Goal: Information Seeking & Learning: Find specific fact

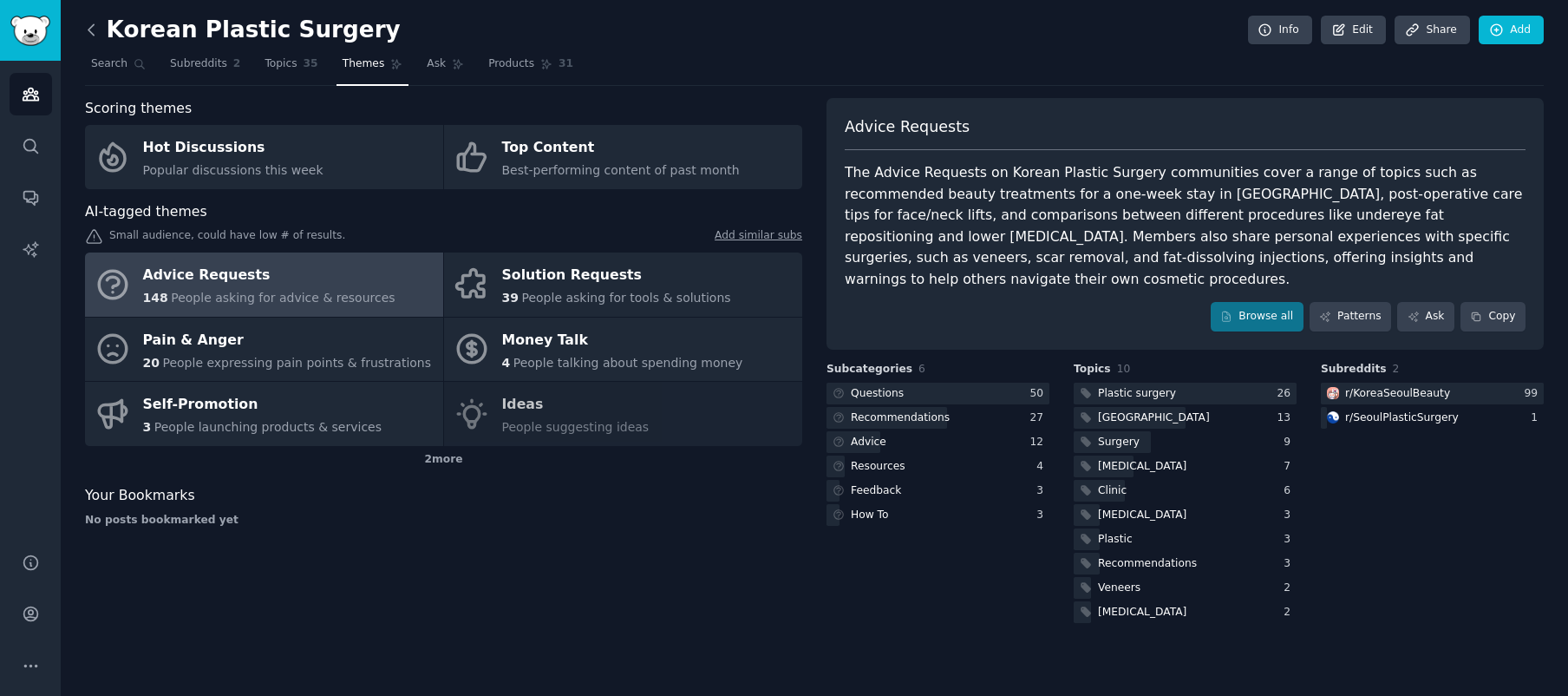
click at [90, 22] on icon at bounding box center [91, 29] width 18 height 18
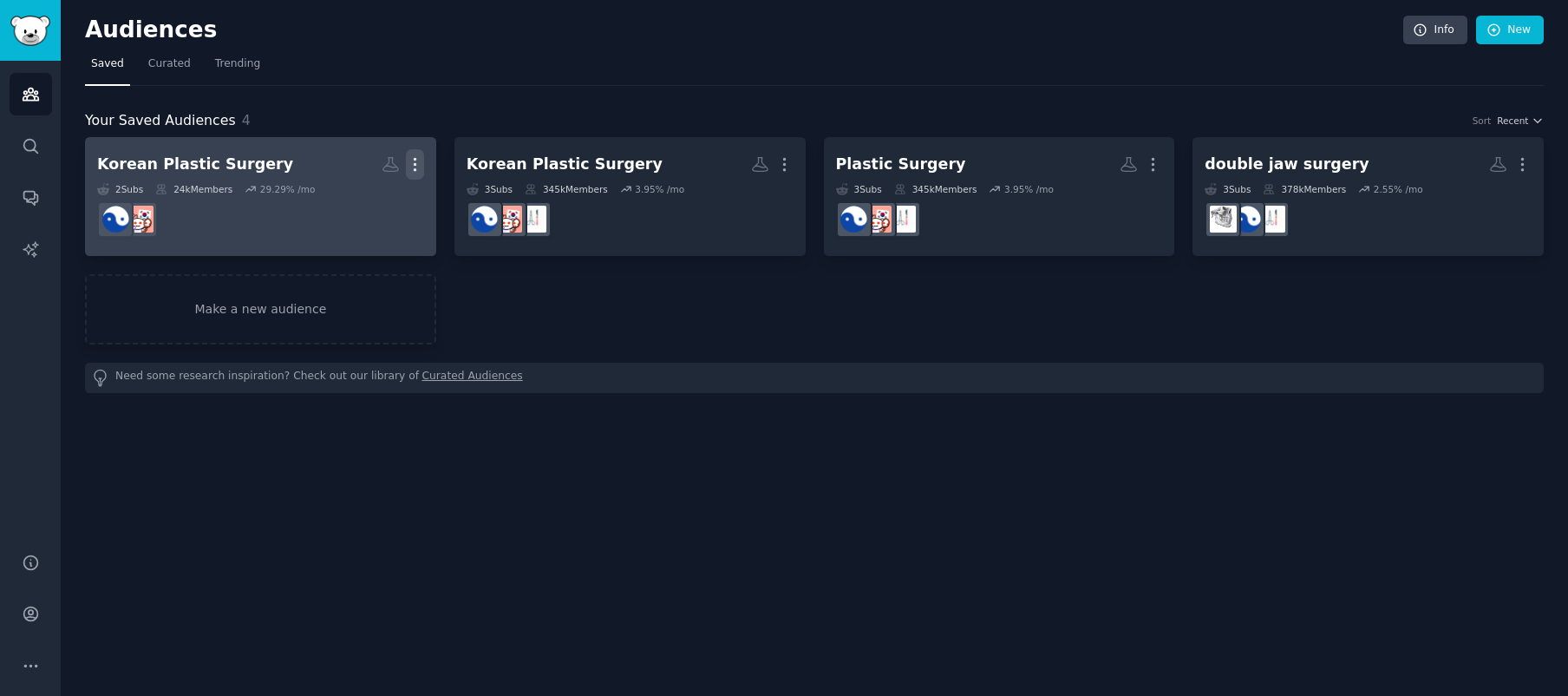
click at [419, 166] on icon "button" at bounding box center [414, 164] width 18 height 18
click at [239, 167] on div "Korean Plastic Surgery" at bounding box center [195, 164] width 196 height 22
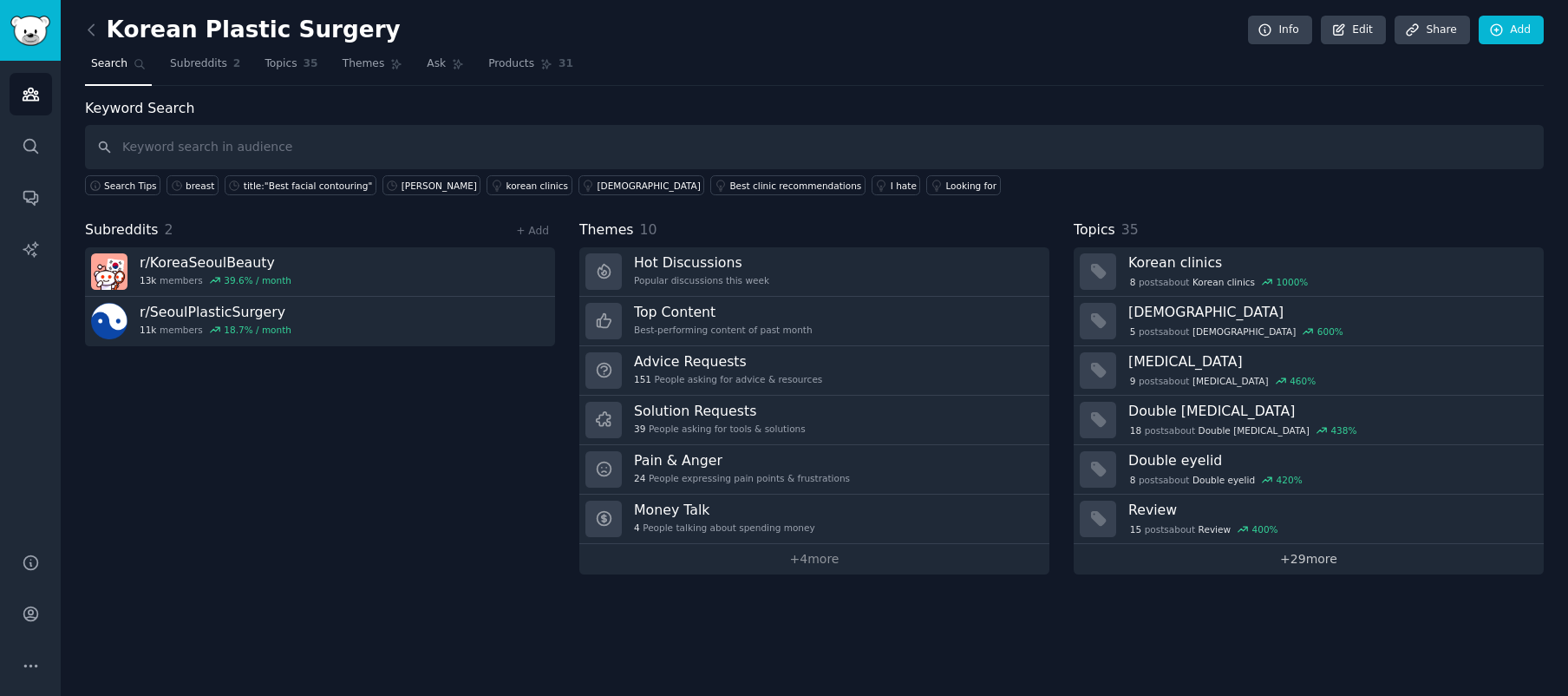
click at [1312, 562] on link "+ 29 more" at bounding box center [1309, 559] width 470 height 30
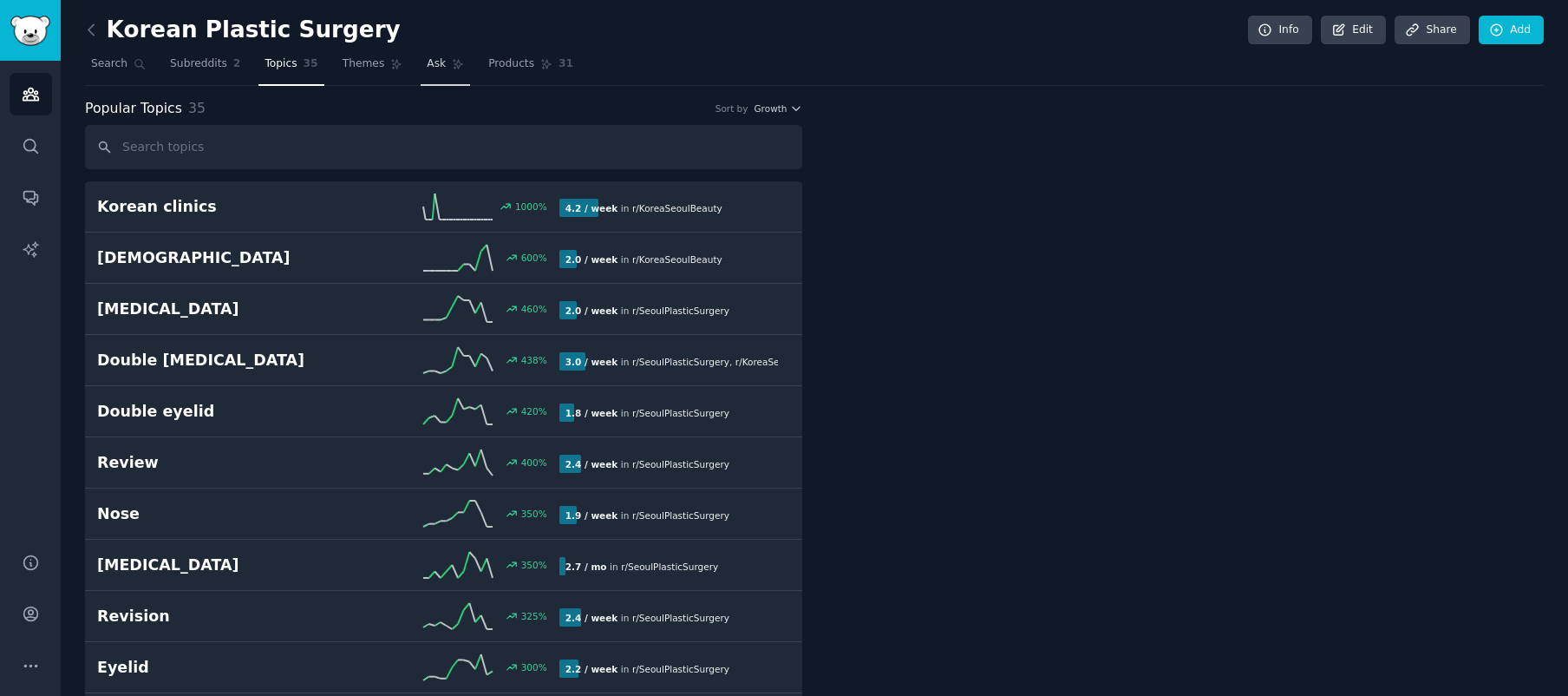
click at [430, 63] on span "Ask" at bounding box center [436, 64] width 19 height 16
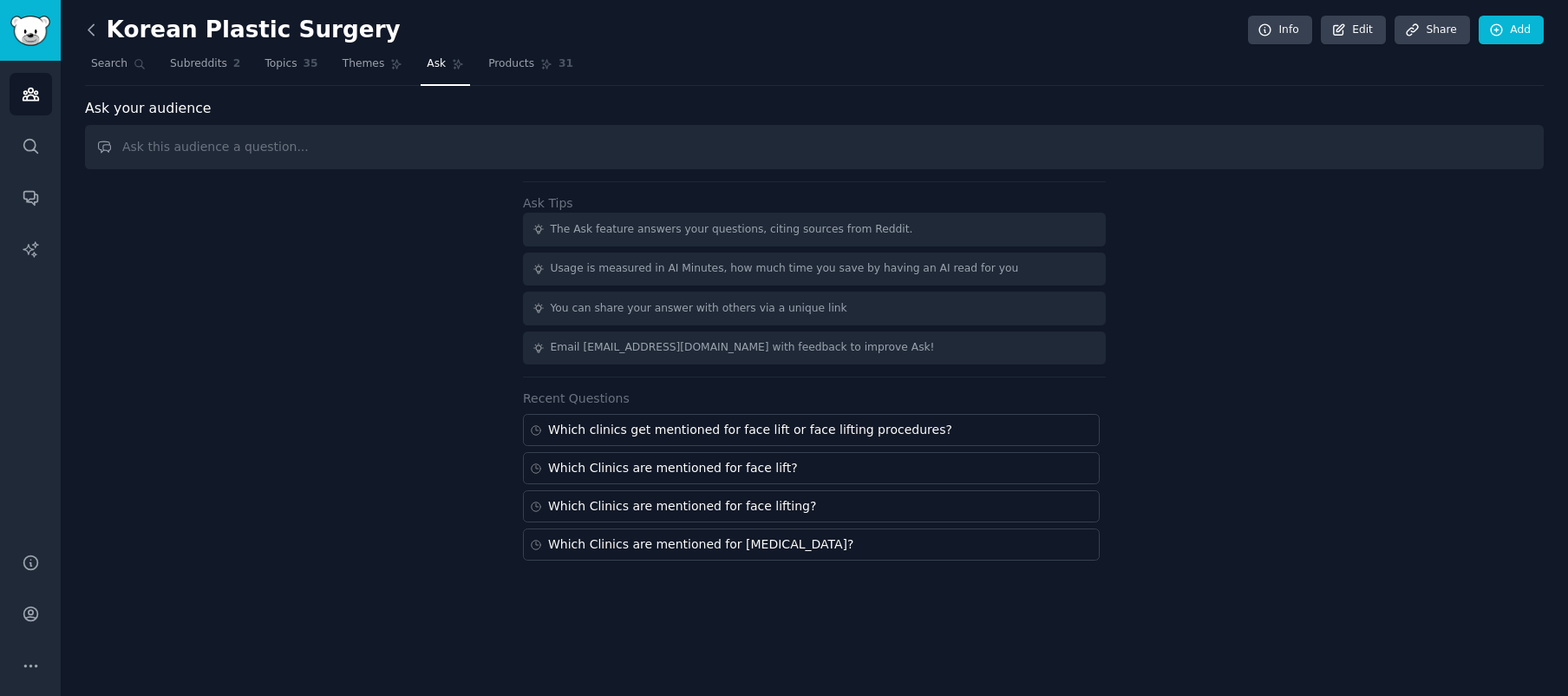
click at [86, 30] on div "Korean Plastic Surgery Info Edit Share Add Search Subreddits 2 Topics 35 Themes…" at bounding box center [814, 348] width 1507 height 696
click at [92, 30] on icon at bounding box center [91, 29] width 18 height 18
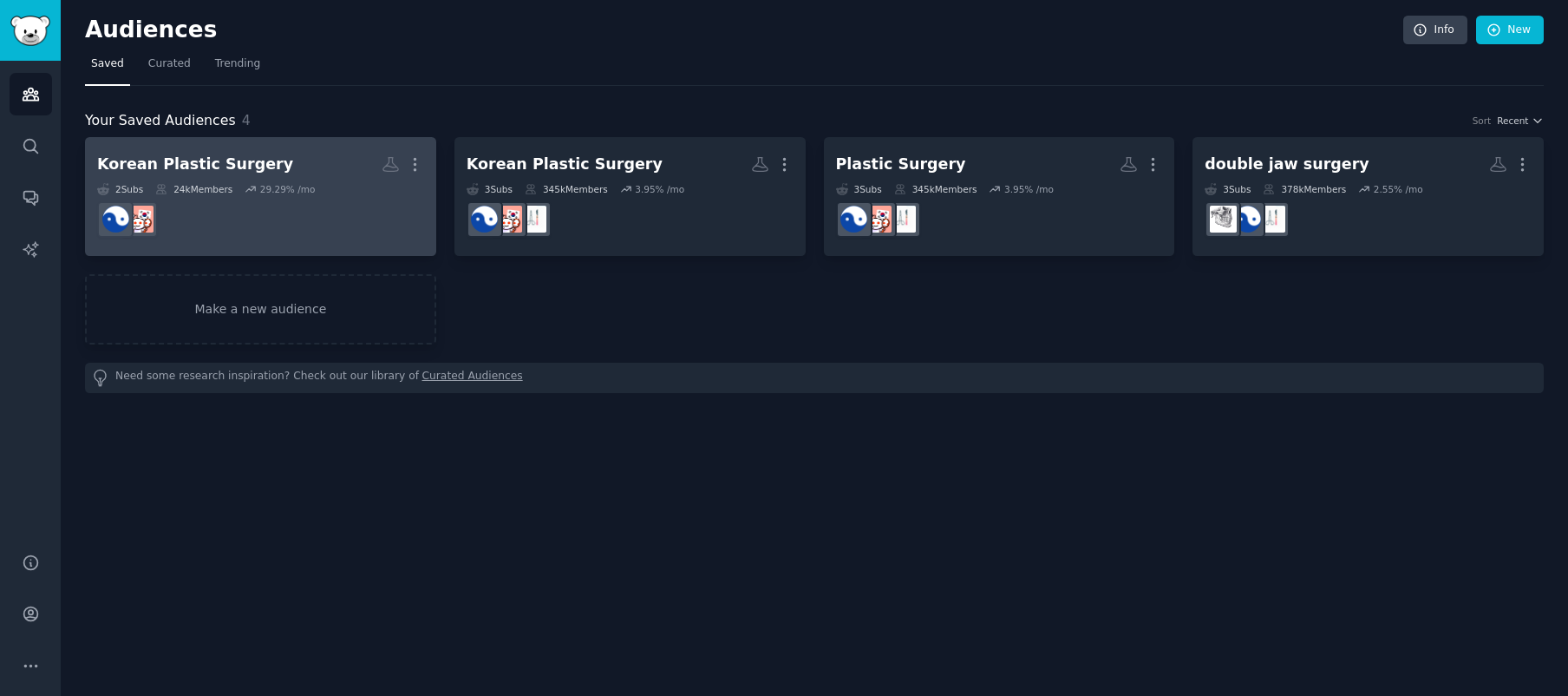
click at [309, 210] on dd at bounding box center [261, 220] width 327 height 49
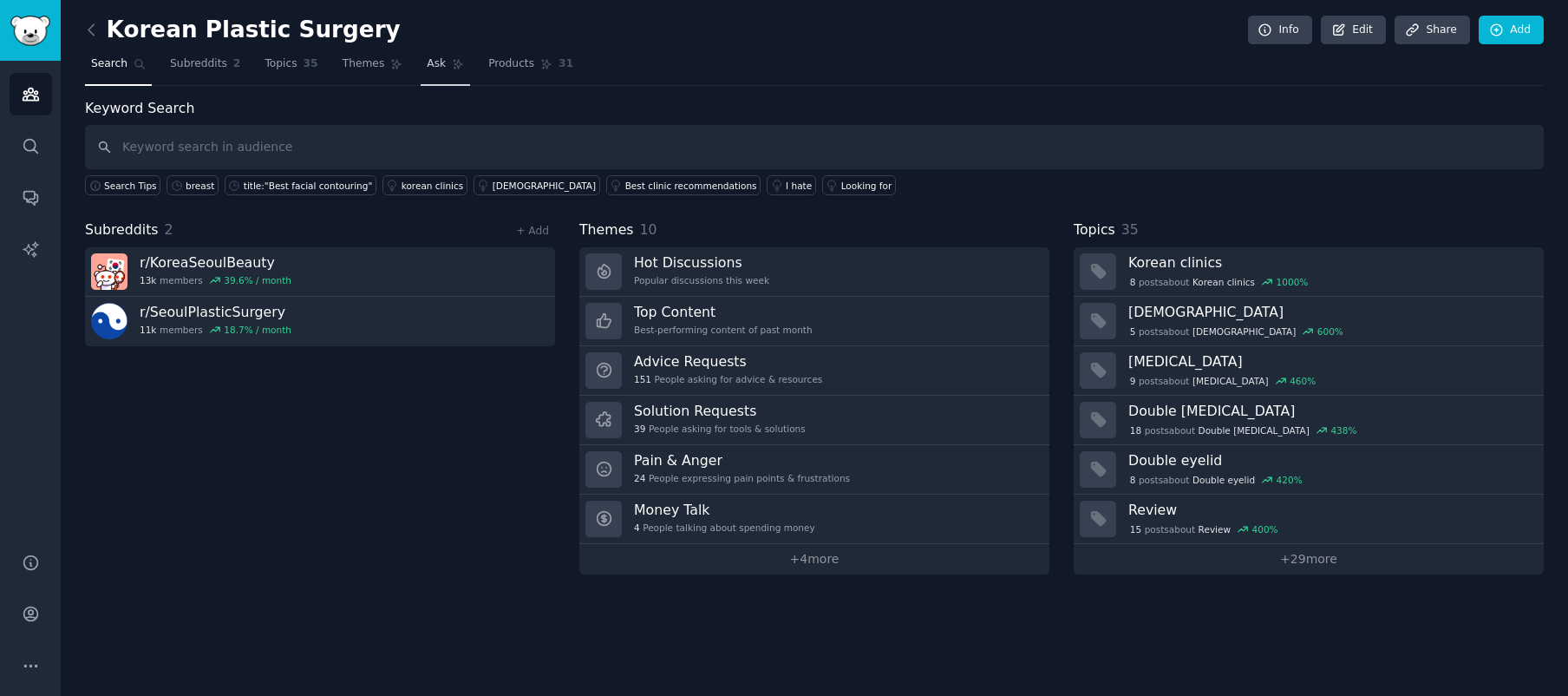
click at [434, 68] on span "Ask" at bounding box center [436, 64] width 19 height 16
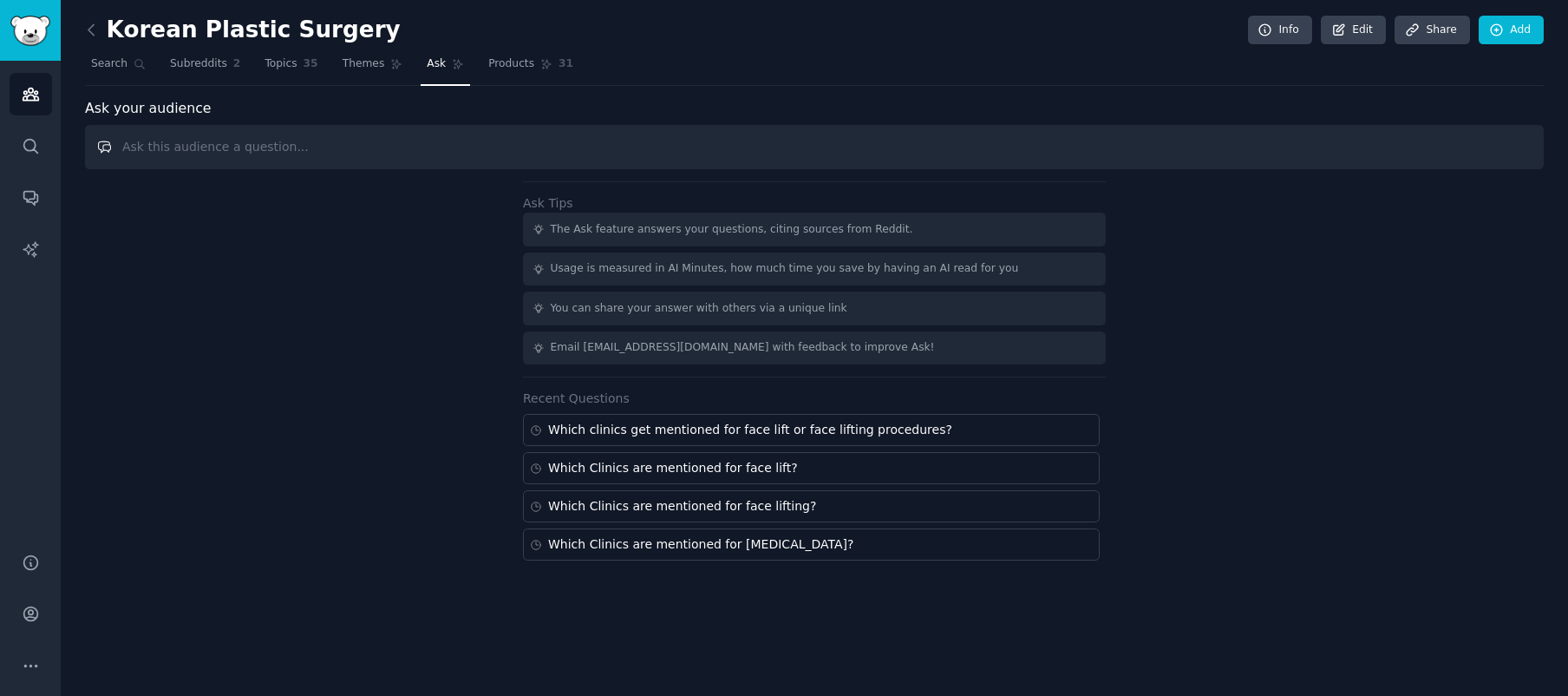
click at [499, 152] on input "text" at bounding box center [814, 147] width 1459 height 44
paste input "over the past 2 months to identify which clinics are most frequently mentioned …"
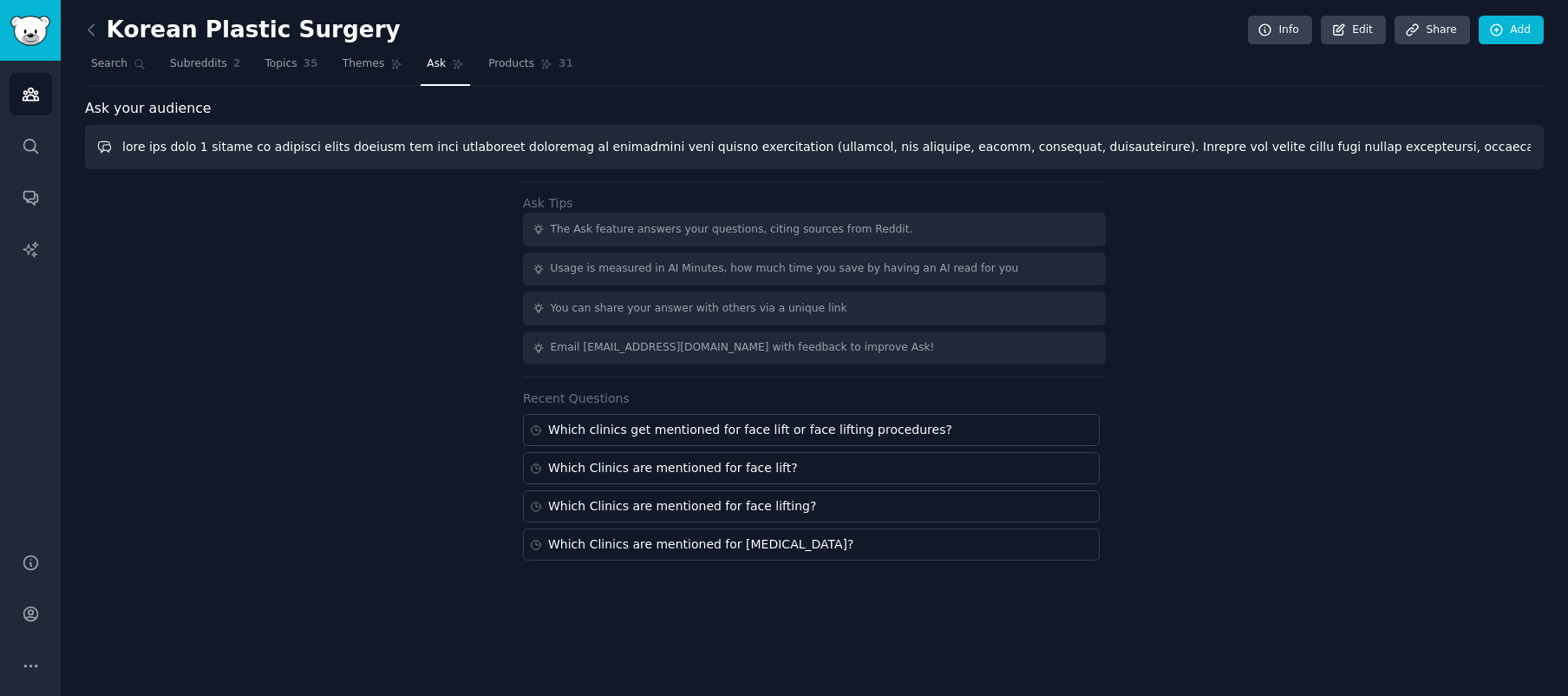
scroll to position [0, 6353]
type input "over the past 2 months to identify which clinics are most frequently mentioned …"
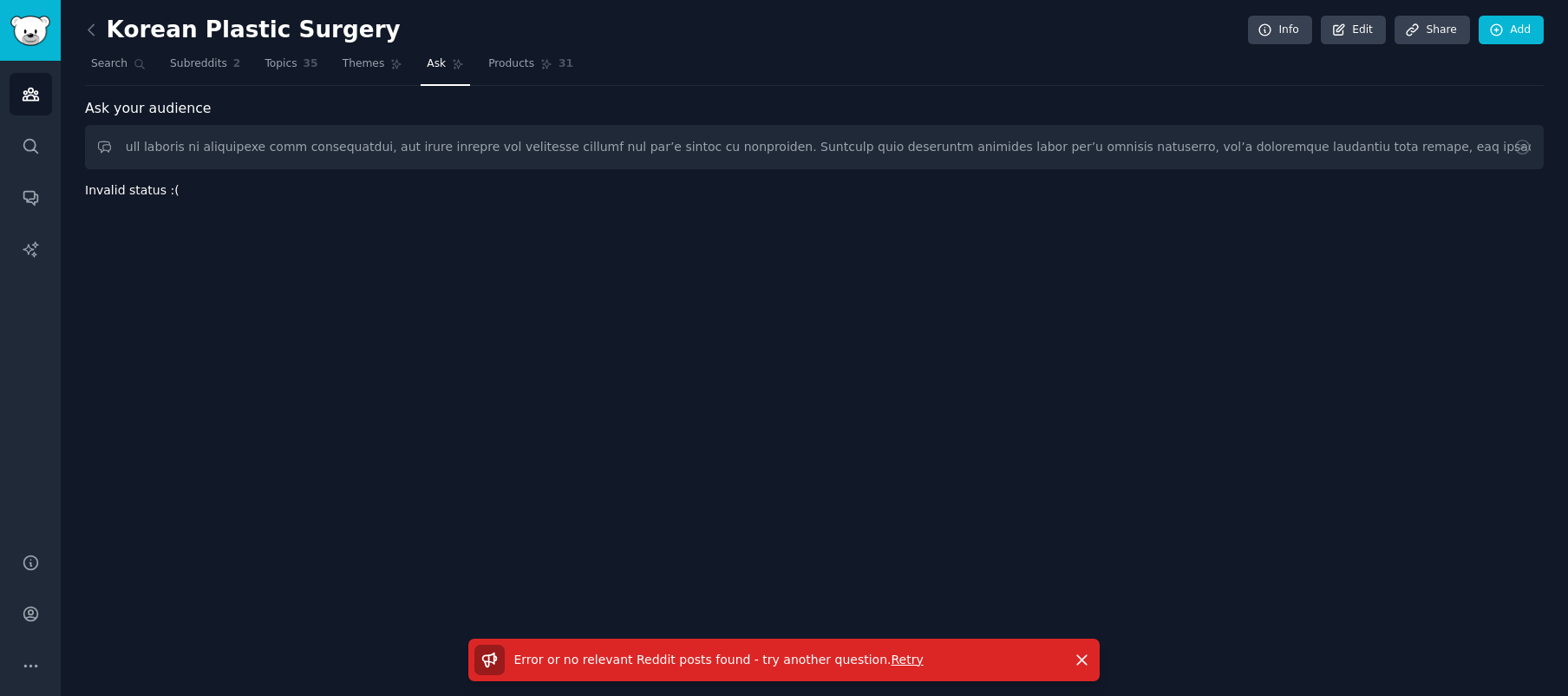
scroll to position [0, 0]
click at [891, 660] on span "Retry" at bounding box center [907, 660] width 32 height 14
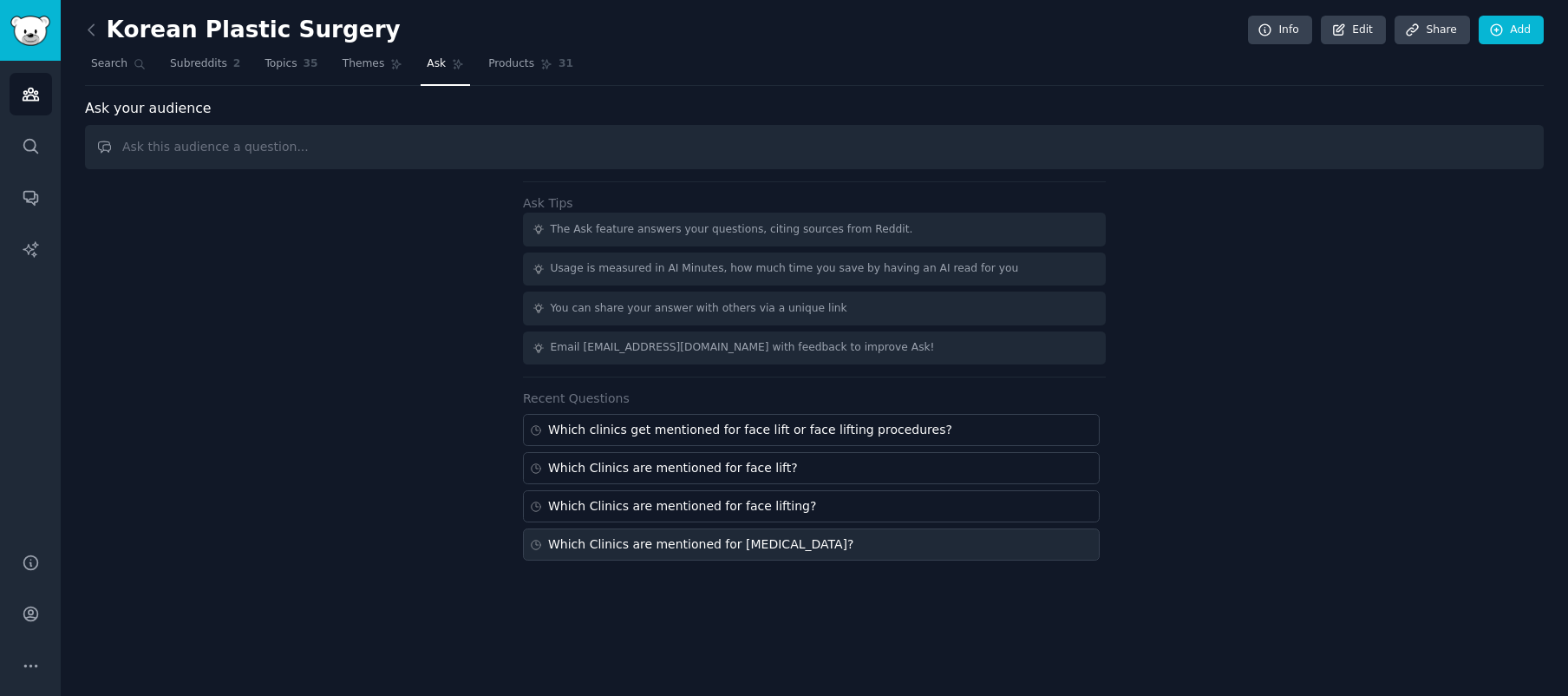
click at [974, 538] on div "Which Clinics are mentioned for [MEDICAL_DATA]?" at bounding box center [811, 544] width 577 height 32
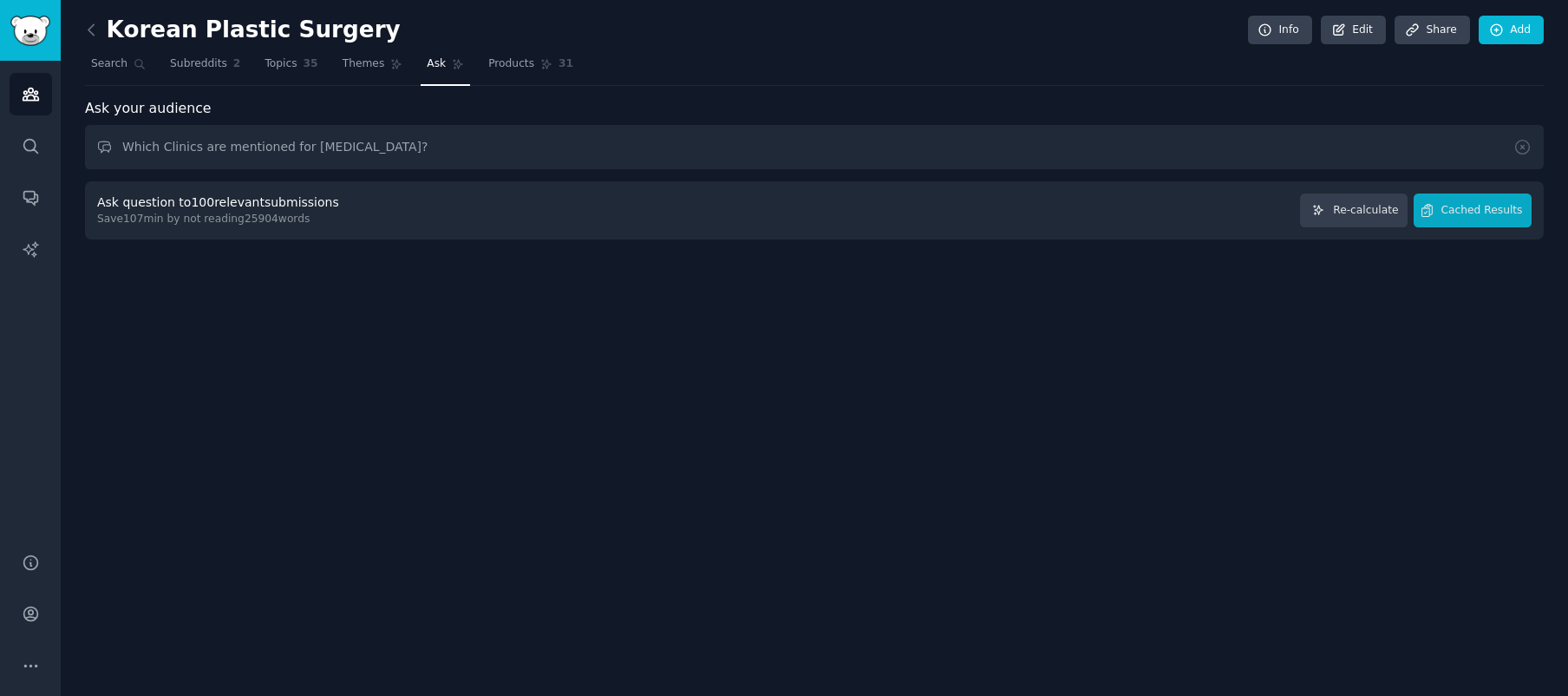
click at [718, 197] on div "Ask question to 100 relevant submissions Save 107 min by not reading 25904 word…" at bounding box center [814, 210] width 1434 height 34
drag, startPoint x: 214, startPoint y: 198, endPoint x: 231, endPoint y: 198, distance: 17.0
click at [214, 198] on div "Ask question to 100 relevant submissions" at bounding box center [218, 202] width 242 height 18
click at [1471, 223] on button "Cached Results" at bounding box center [1473, 210] width 118 height 34
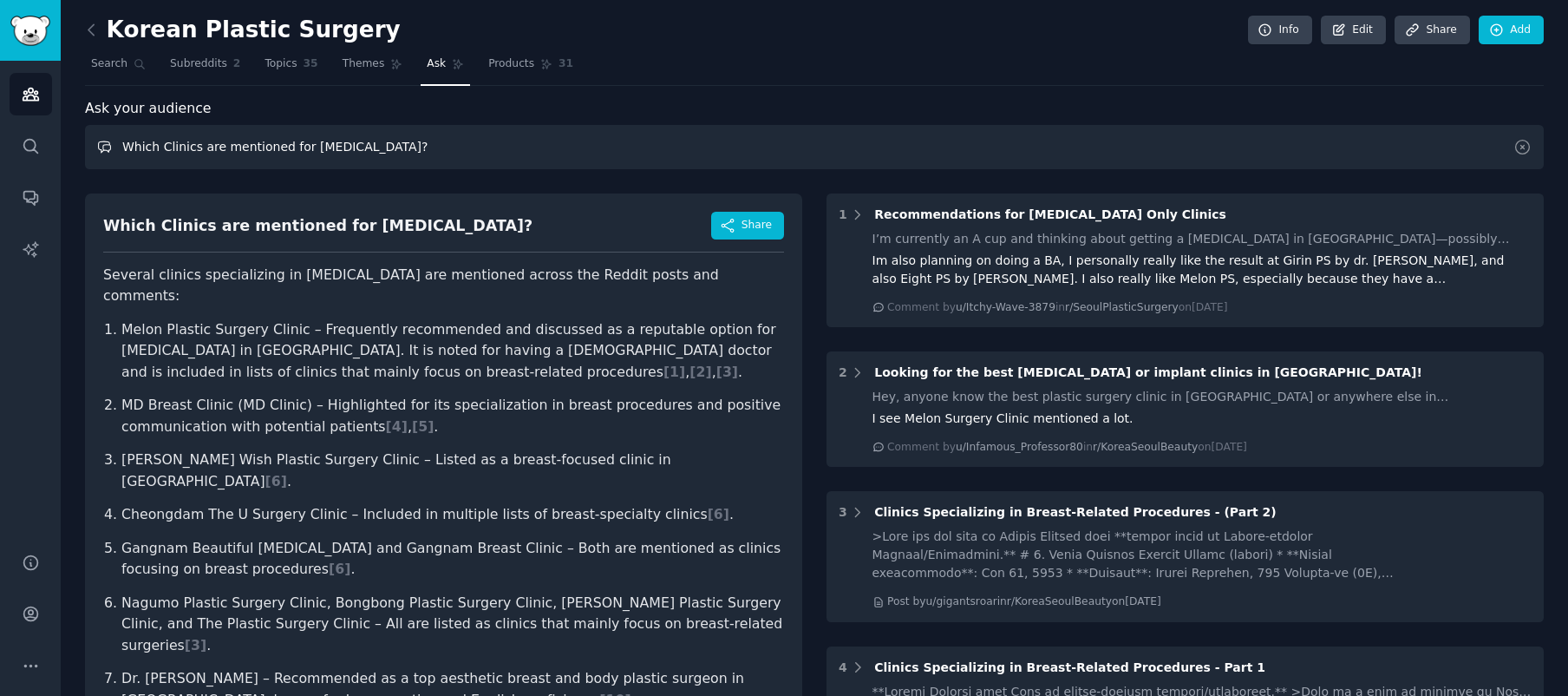
click at [251, 145] on input "Which Clinics are mentioned for [MEDICAL_DATA]?" at bounding box center [814, 147] width 1459 height 44
click at [338, 141] on input "Which Clinics are mentioned for [MEDICAL_DATA]?" at bounding box center [814, 147] width 1459 height 44
paste input "over the past 2 months to identify which clinics are most frequently mentioned …"
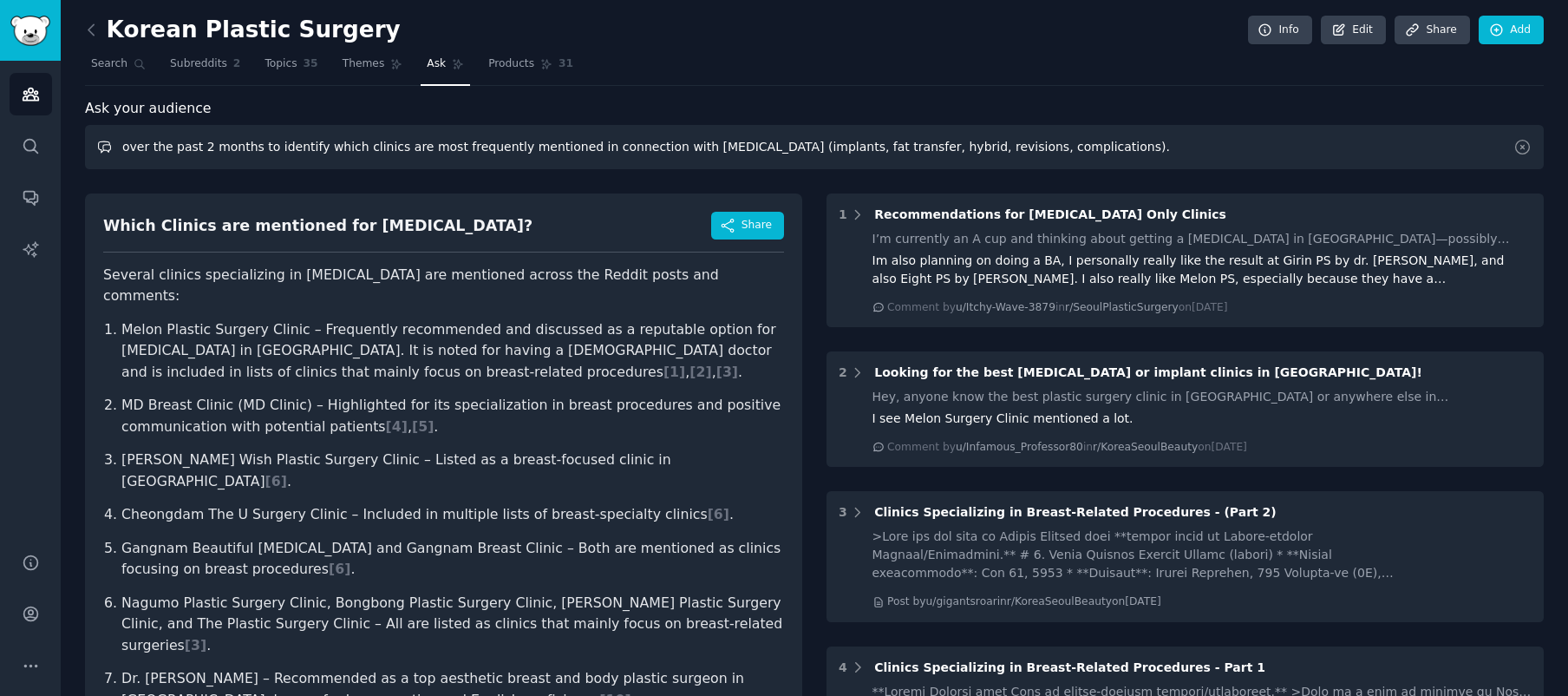
type input "over the past 2 months to identify which clinics are most frequently mentioned …"
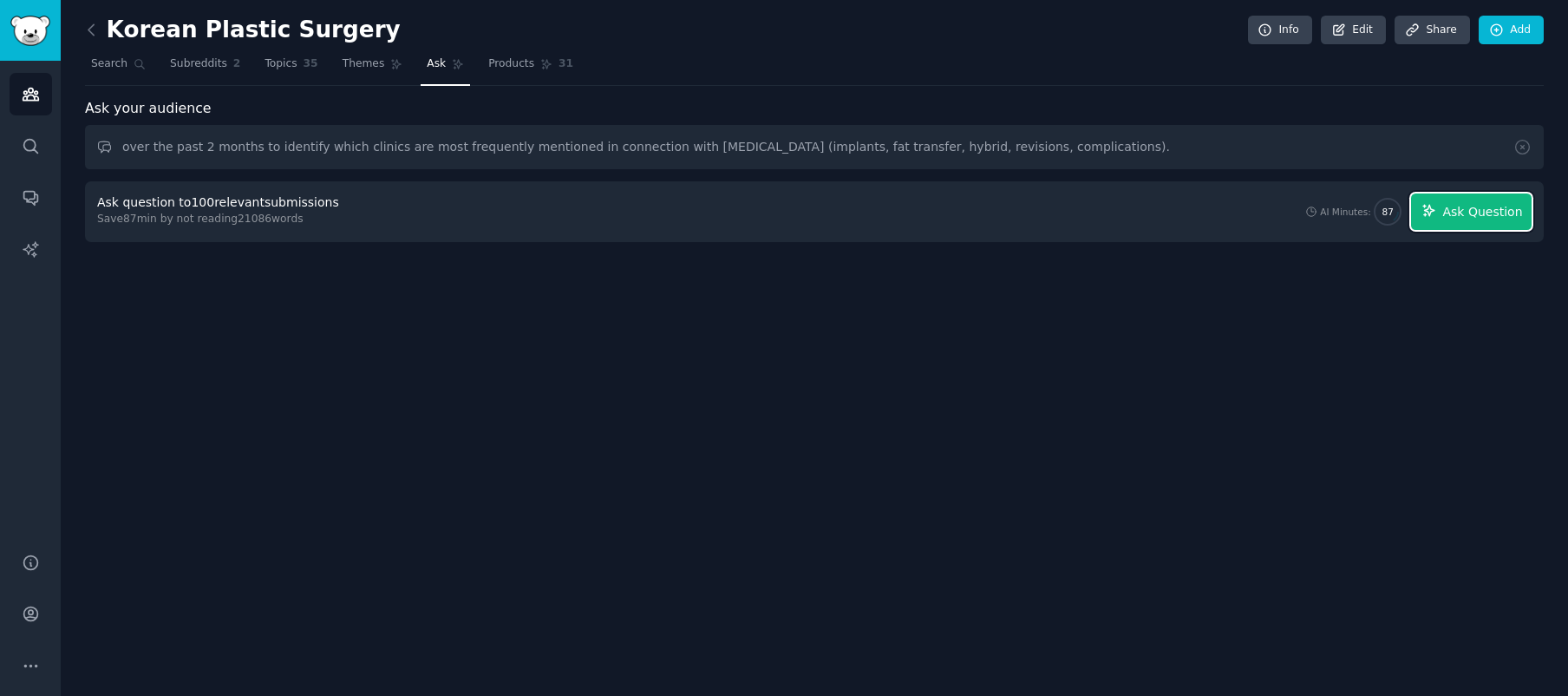
click at [1469, 219] on span "Ask Question" at bounding box center [1482, 211] width 79 height 18
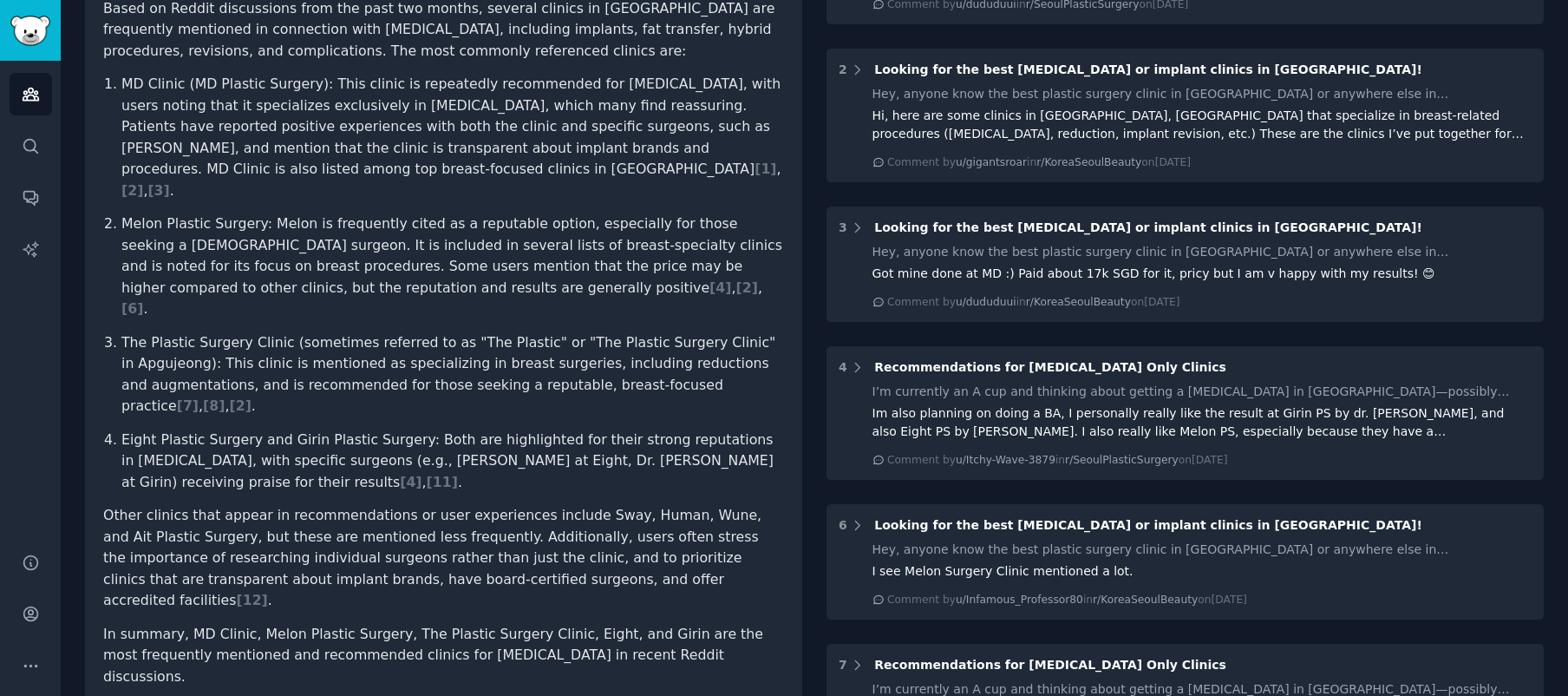
scroll to position [310, 0]
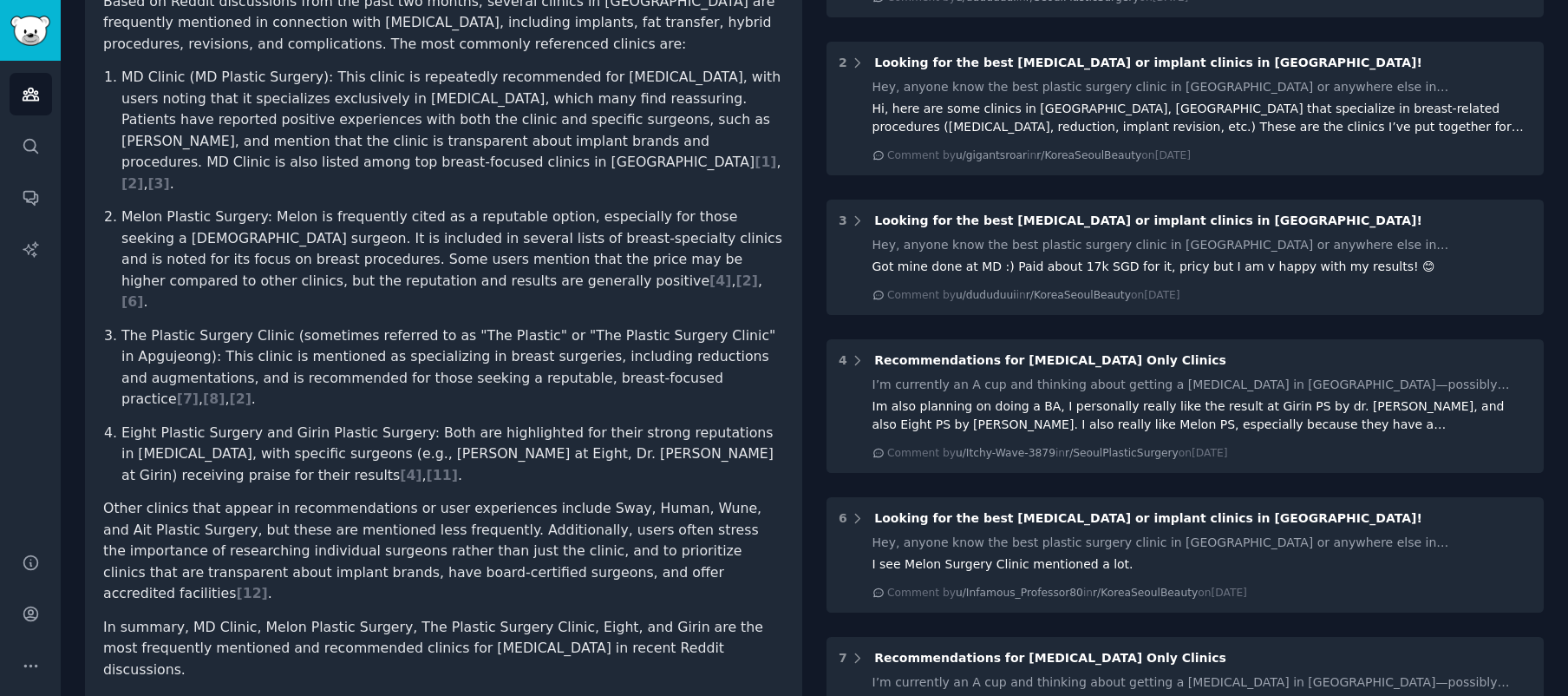
drag, startPoint x: 738, startPoint y: 571, endPoint x: 292, endPoint y: 332, distance: 506.0
click at [285, 367] on article "Based on Reddit discussions from the past two months, several clinics in [GEOGR…" at bounding box center [443, 337] width 681 height 690
click at [710, 272] on span "[ 4 ]" at bounding box center [720, 281] width 22 height 17
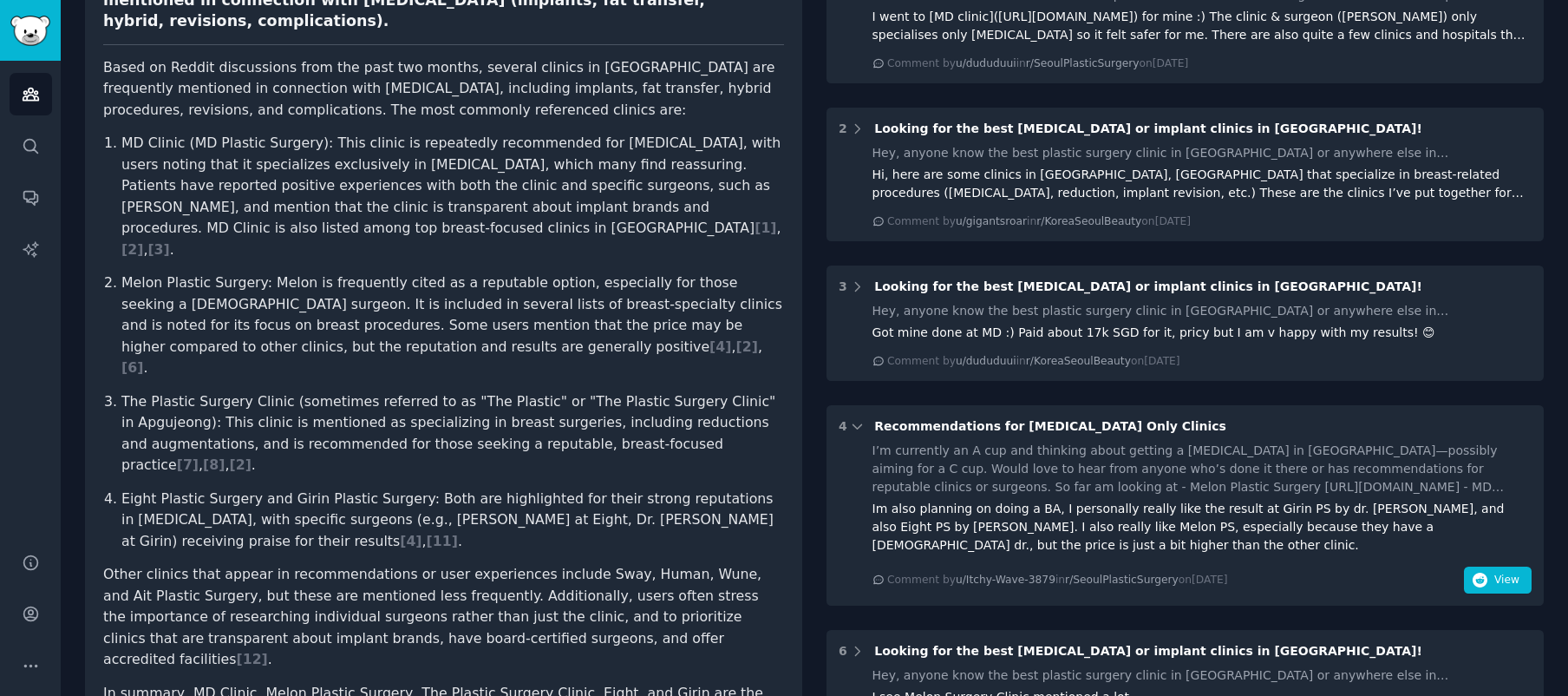
scroll to position [162, 0]
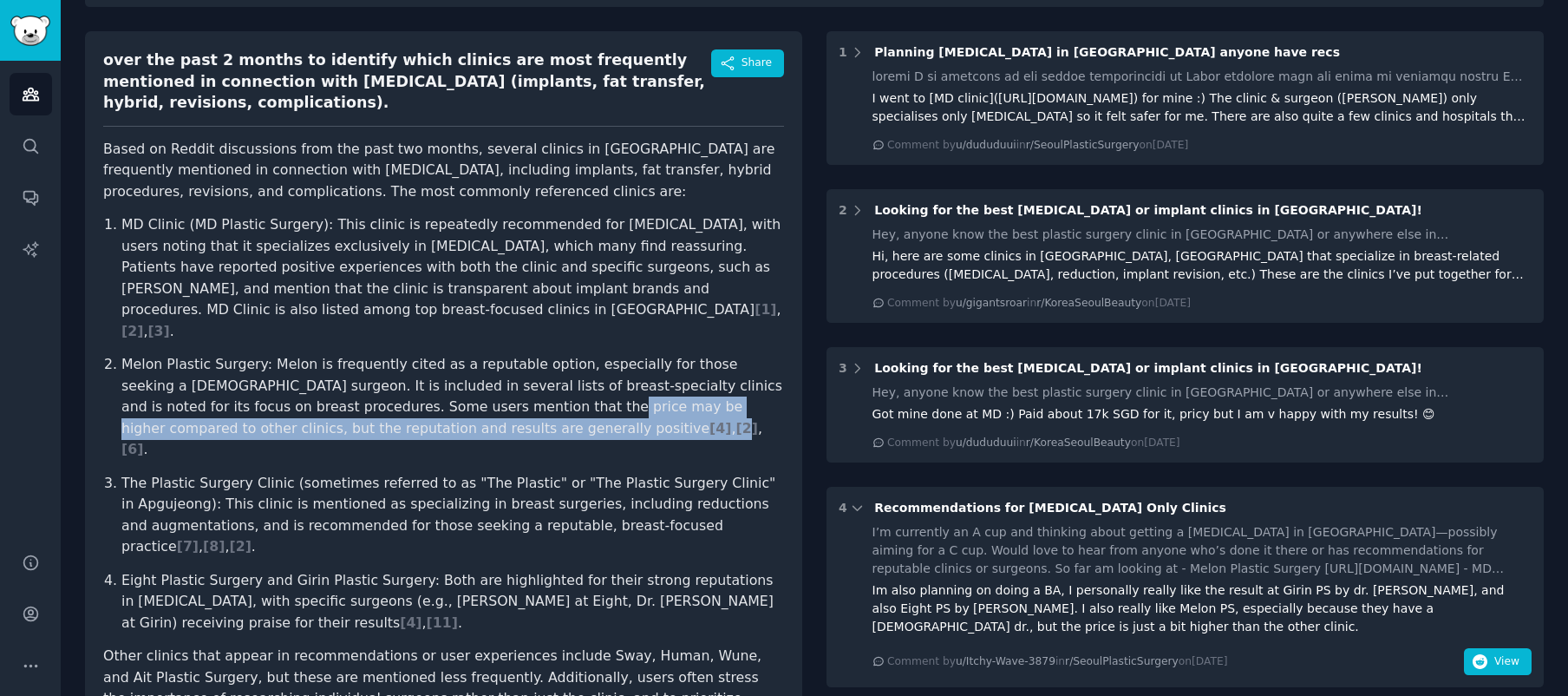
drag, startPoint x: 430, startPoint y: 413, endPoint x: 455, endPoint y: 396, distance: 30.2
click at [455, 396] on p "Melon Plastic Surgery: Melon is frequently cited as a reputable option, especia…" at bounding box center [453, 408] width 663 height 107
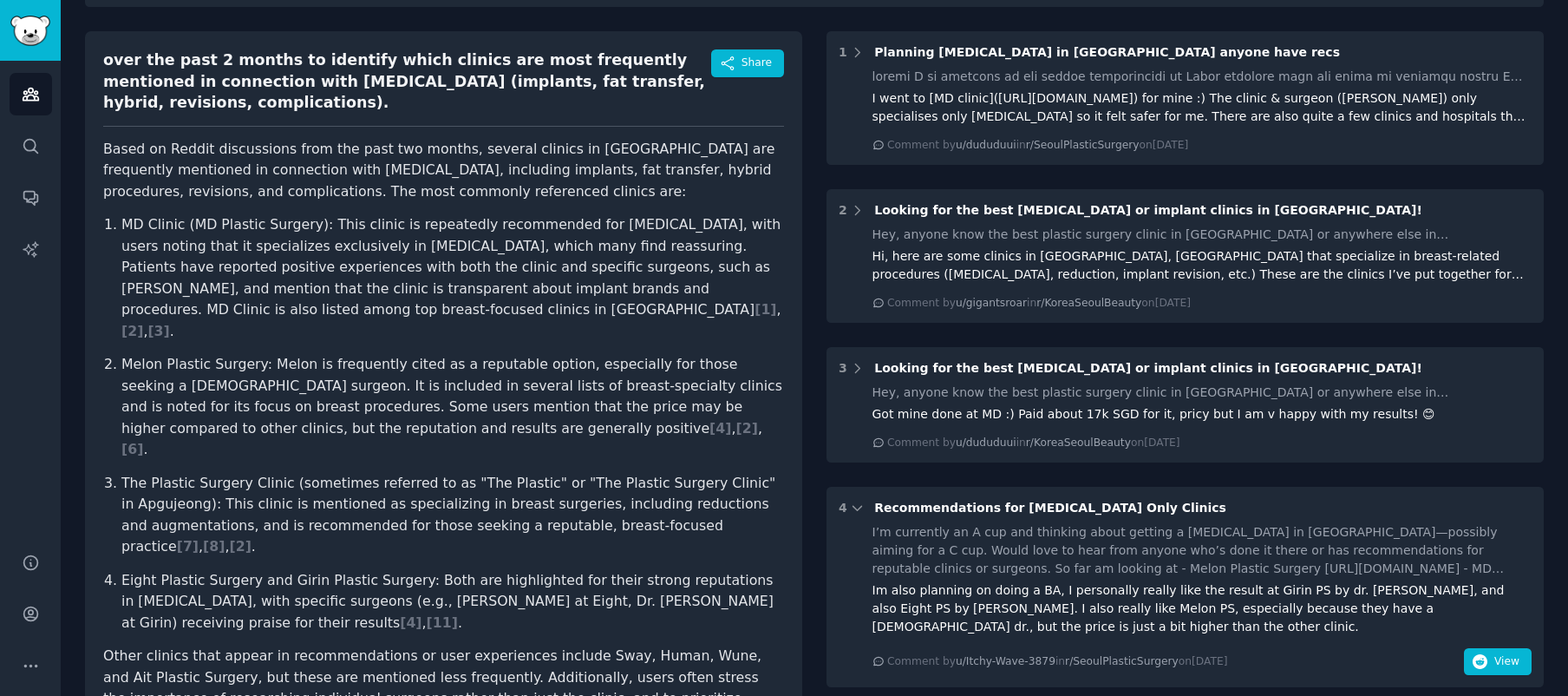
click at [205, 473] on p "The Plastic Surgery Clinic (sometimes referred to as "The Plastic" or "The Plas…" at bounding box center [453, 515] width 663 height 85
click at [198, 538] on span "[ 7 ]" at bounding box center [187, 546] width 22 height 17
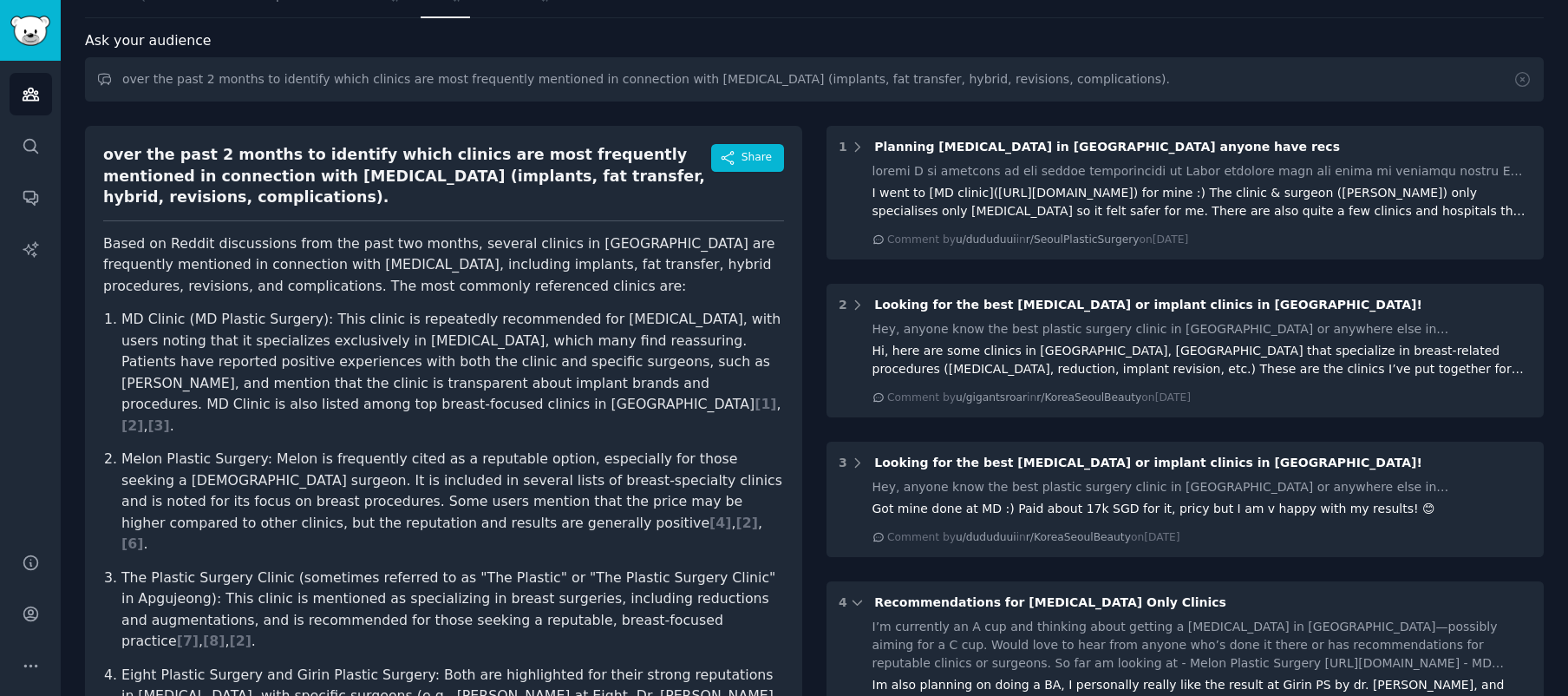
scroll to position [114, 0]
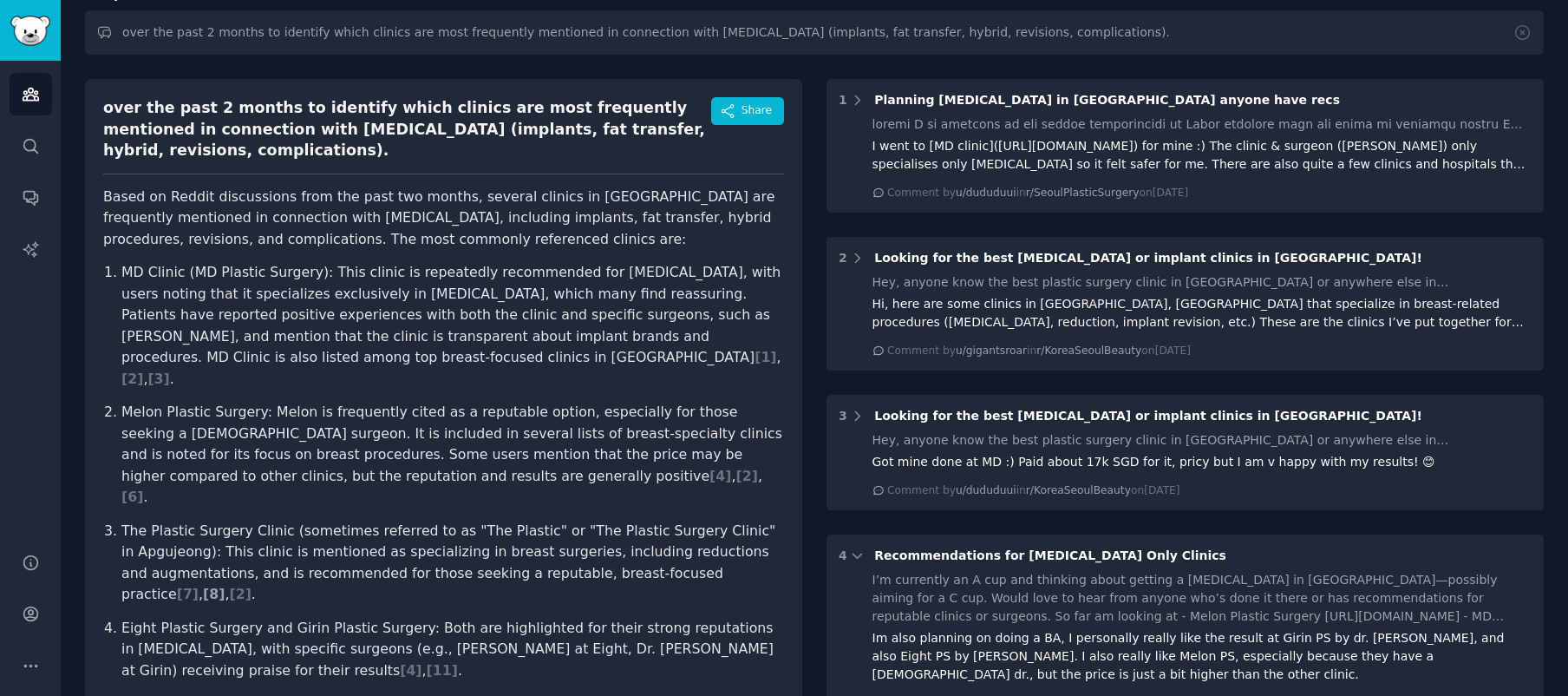
click at [224, 586] on span "[ 8 ]" at bounding box center [213, 594] width 22 height 17
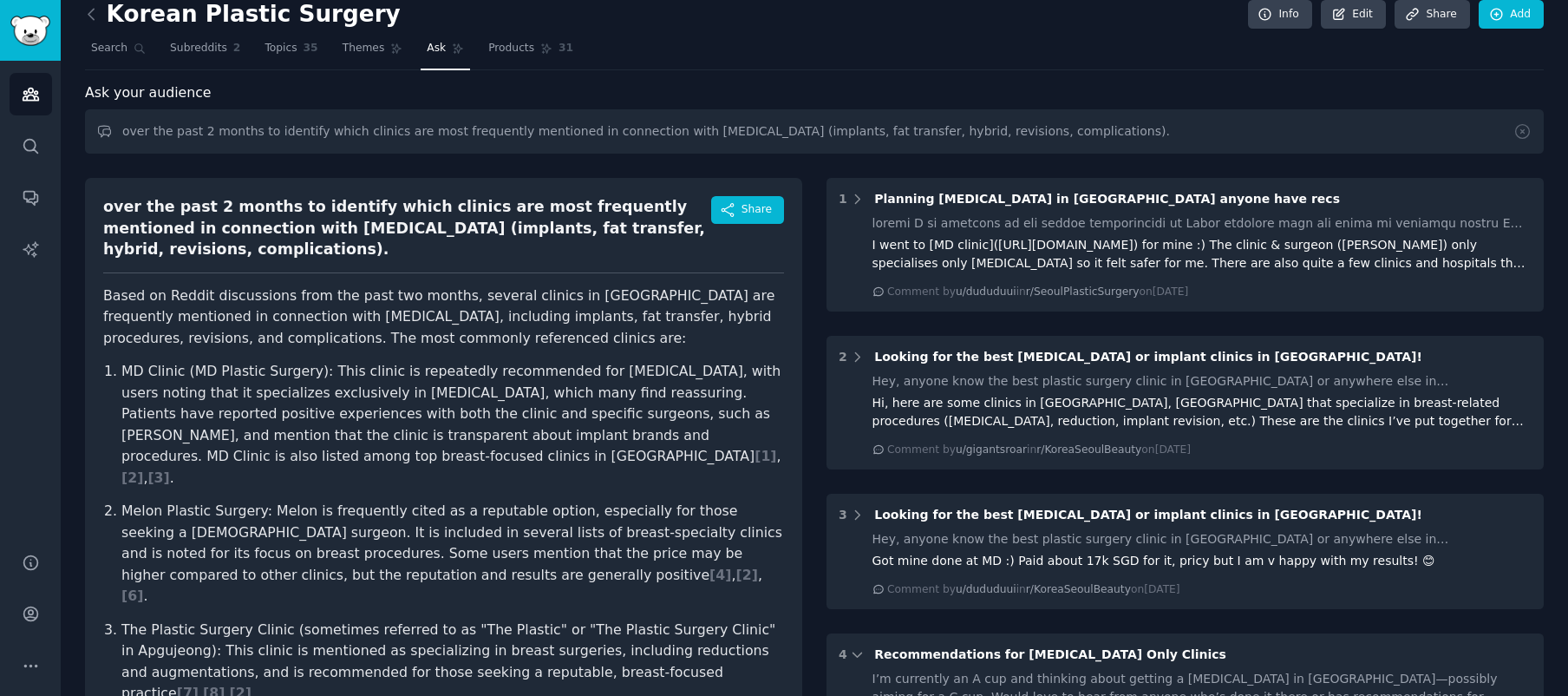
scroll to position [0, 0]
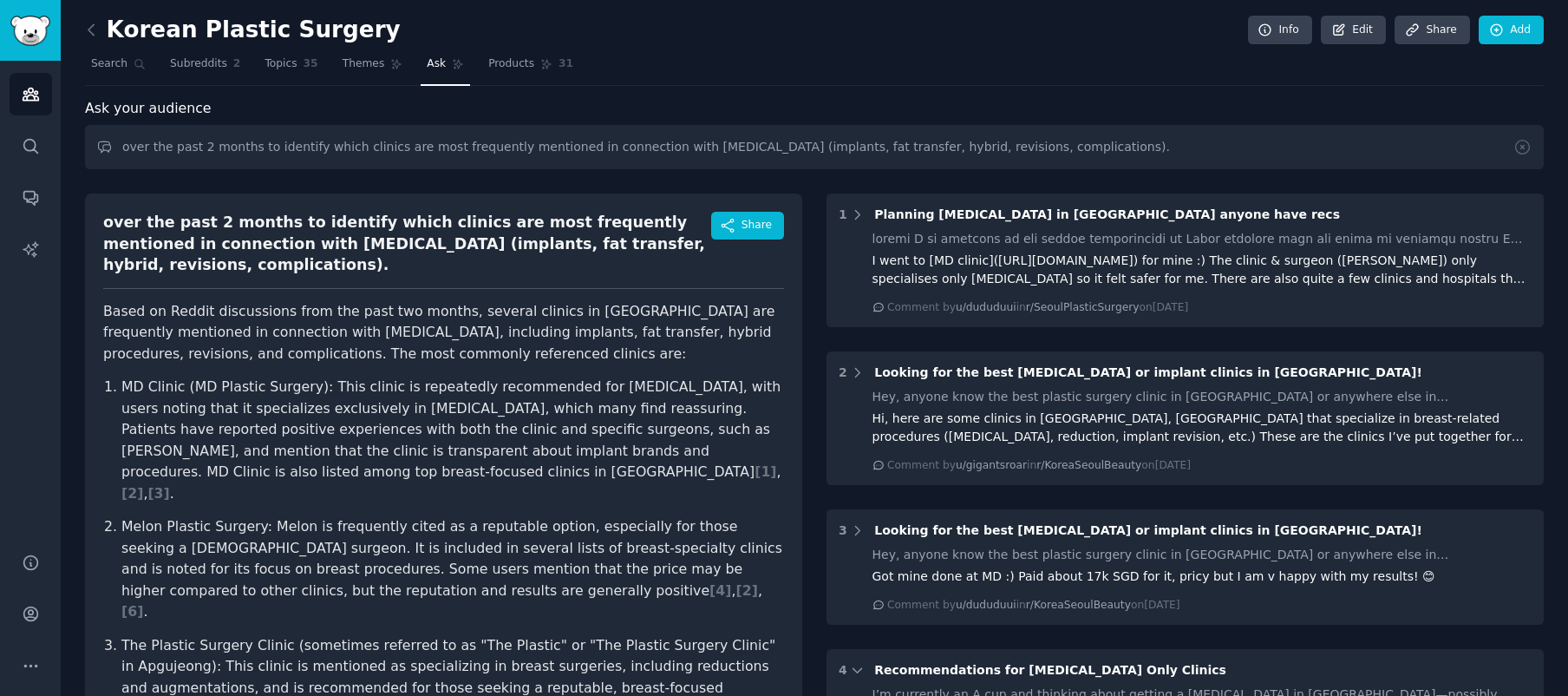
click at [251, 695] on span "[ 2 ]" at bounding box center [239, 709] width 22 height 17
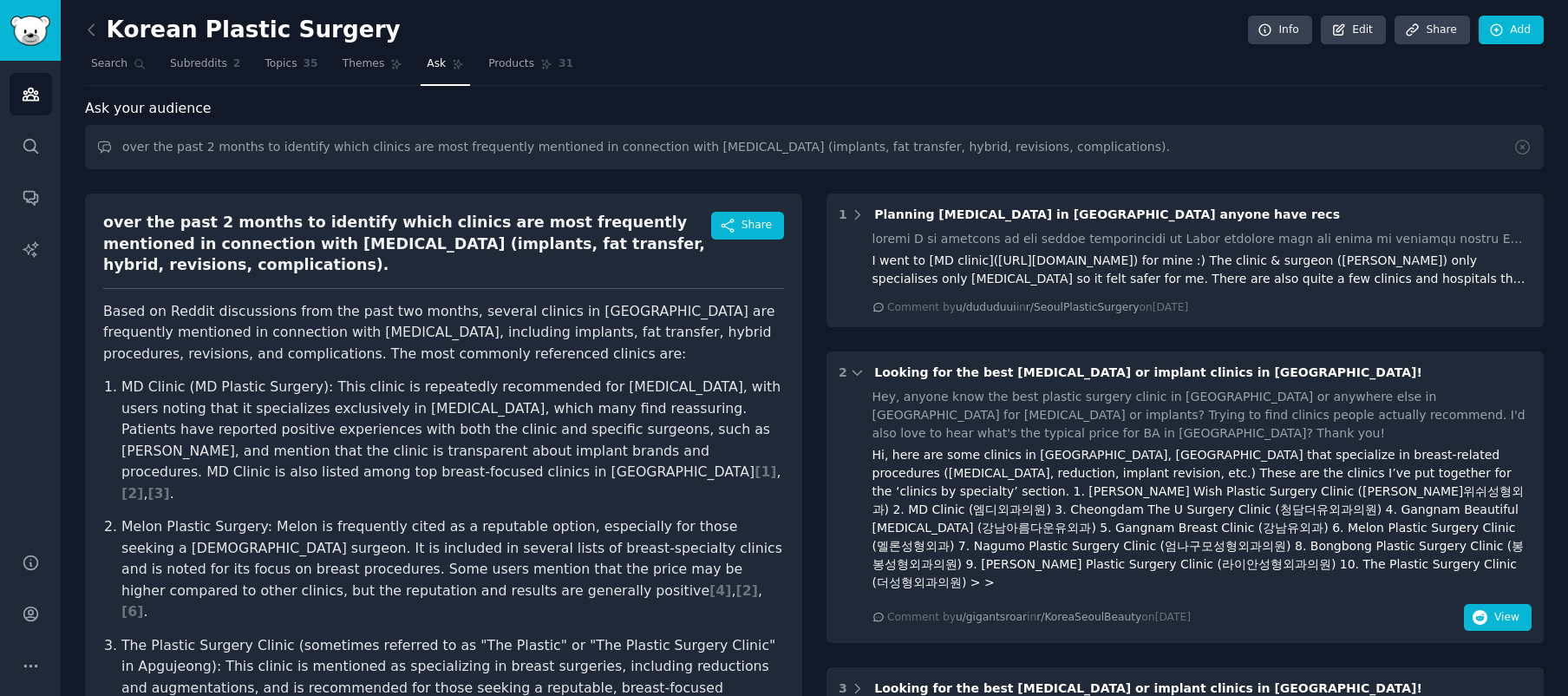
drag, startPoint x: 735, startPoint y: 506, endPoint x: 104, endPoint y: 316, distance: 659.0
click at [104, 316] on article "Based on Reddit discussions from the past two months, several clinics in [GEOGR…" at bounding box center [443, 646] width 681 height 690
copy article "Based on Reddit discussions from the past two months, several clinics in [GEOGR…"
